Goal: Task Accomplishment & Management: Use online tool/utility

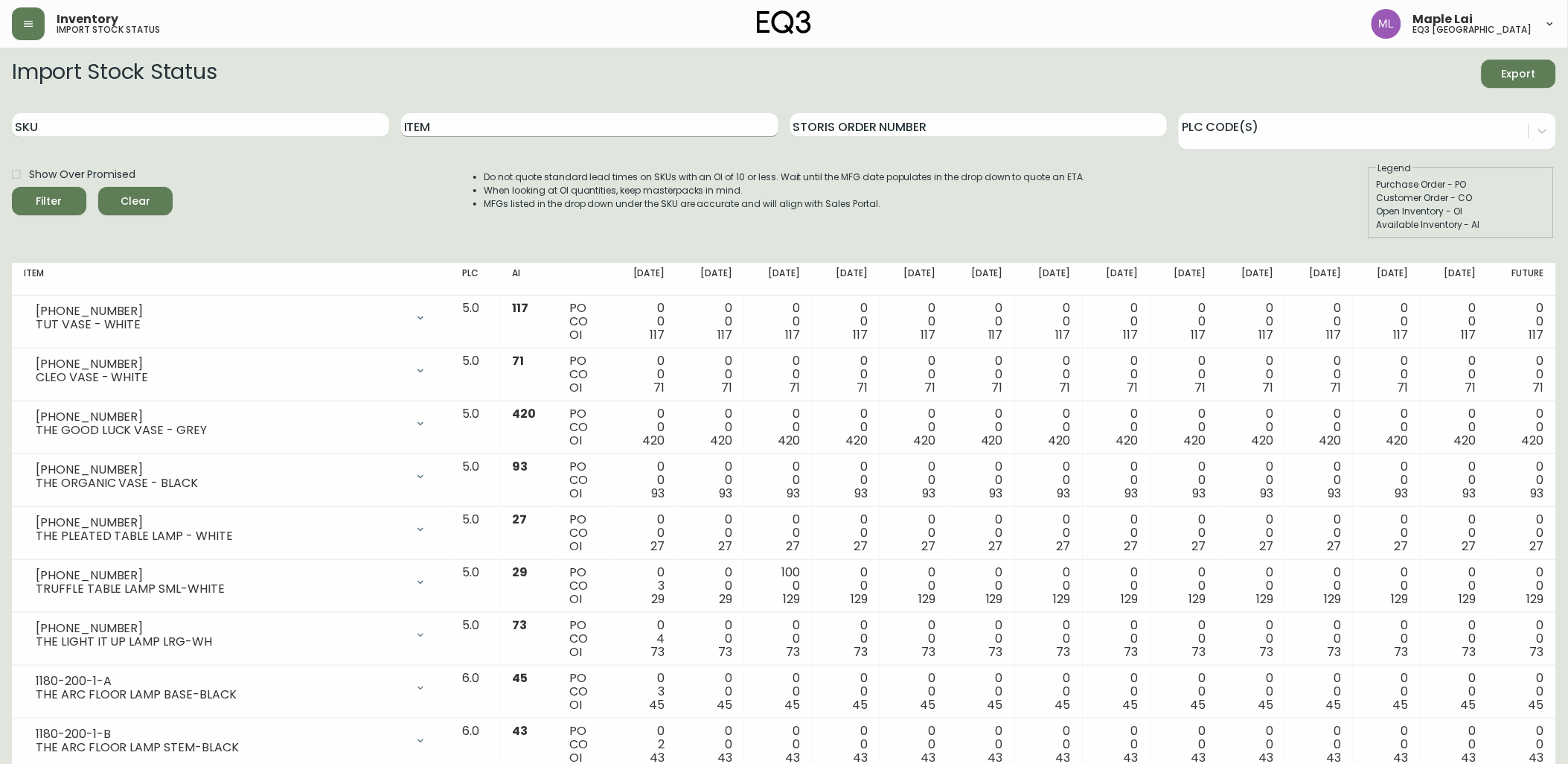
click at [433, 119] on input "Item" at bounding box center [590, 125] width 377 height 24
click at [12, 187] on button "Filter" at bounding box center [49, 201] width 74 height 29
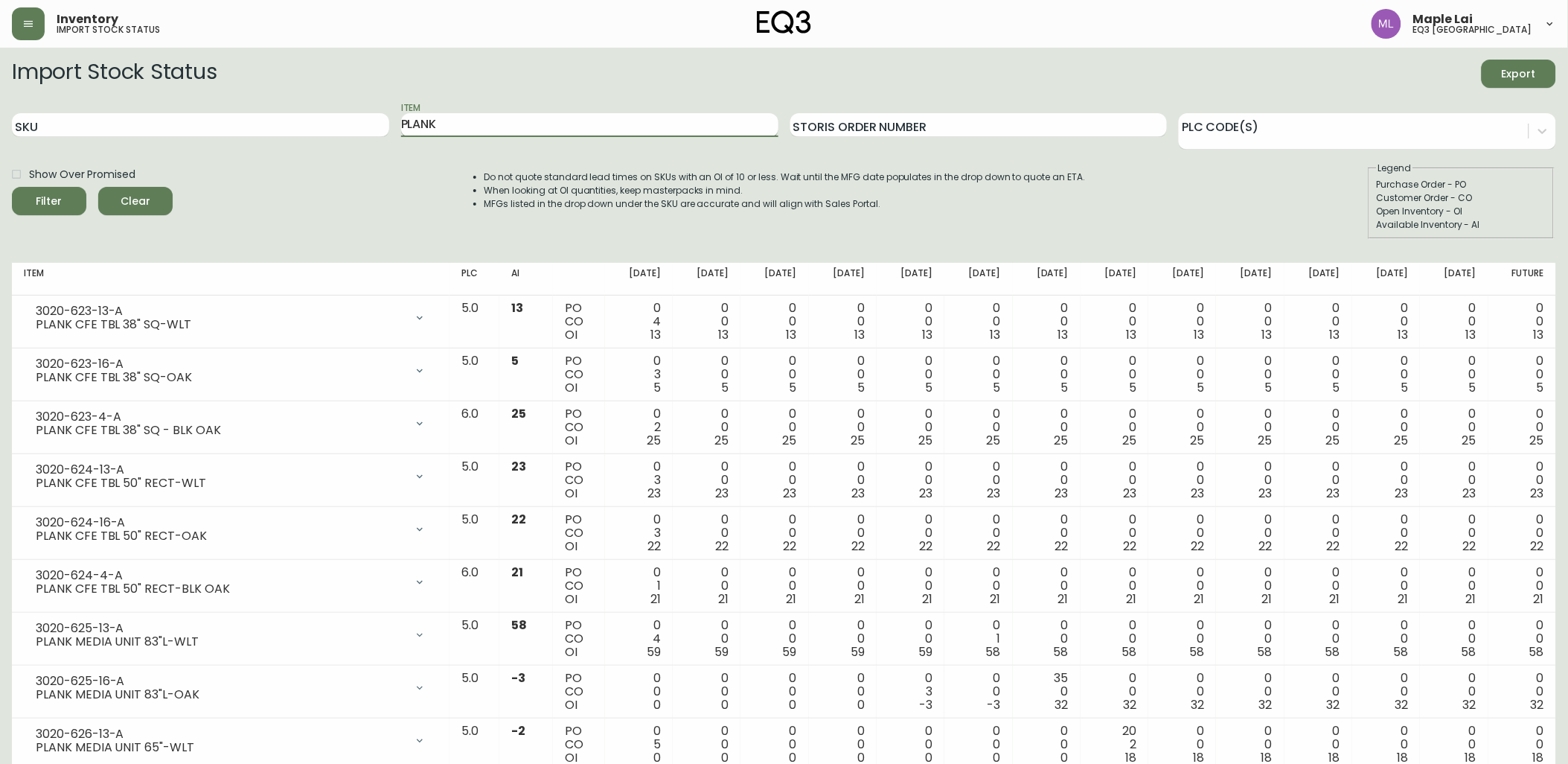
click at [450, 123] on input "PLANK" at bounding box center [590, 125] width 377 height 24
type input "P"
click at [293, 125] on input "SKU" at bounding box center [201, 125] width 377 height 24
paste input "3020-629-13-B"
type input "3020-629-13-B"
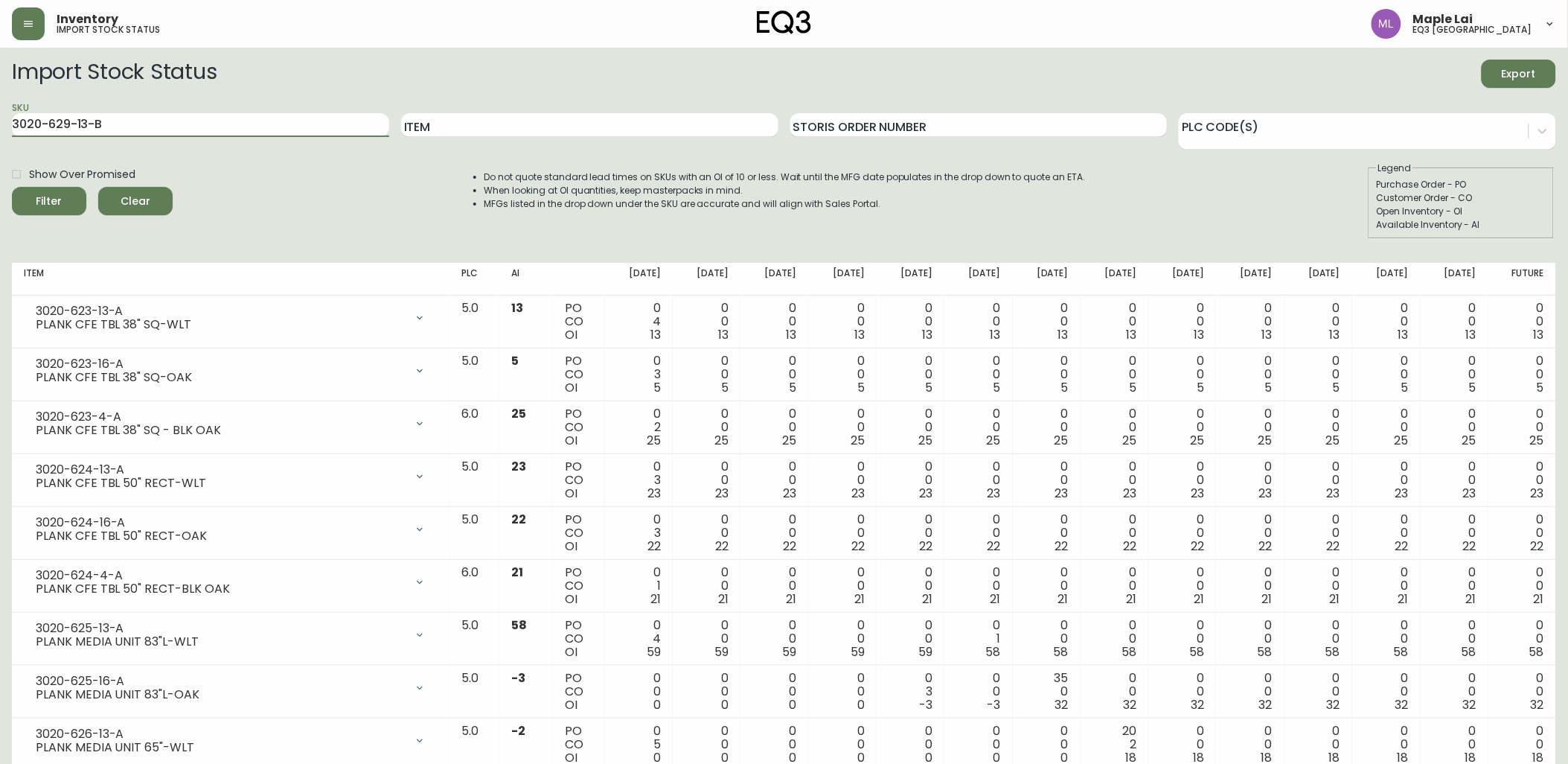
click at [12, 187] on button "Filter" at bounding box center [49, 201] width 74 height 29
